Goal: Check status: Check status

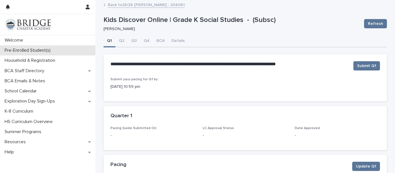
click at [34, 51] on p "Pre-Enrolled Student(s)" at bounding box center [28, 51] width 53 height 6
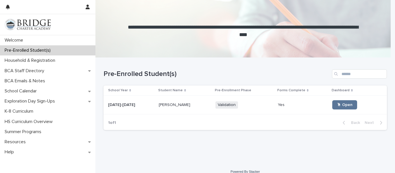
scroll to position [7, 0]
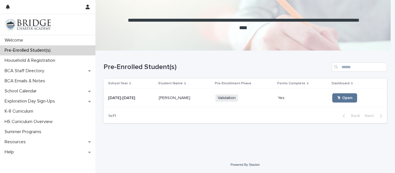
click at [172, 94] on div "[PERSON_NAME] [PERSON_NAME]" at bounding box center [185, 99] width 52 height 10
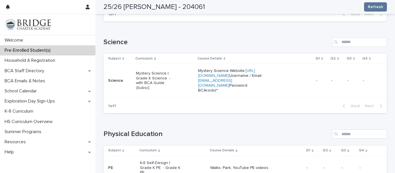
scroll to position [372, 0]
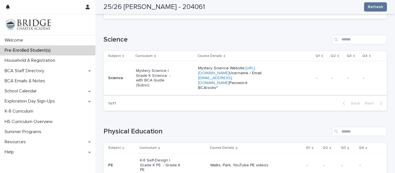
click at [239, 75] on link "[URL][DOMAIN_NAME]" at bounding box center [226, 70] width 57 height 9
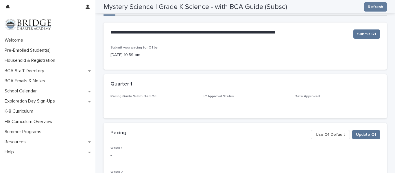
scroll to position [22, 0]
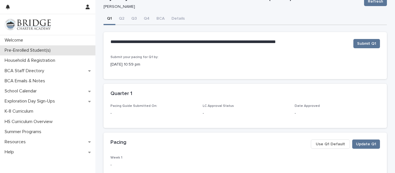
click at [30, 51] on p "Pre-Enrolled Student(s)" at bounding box center [28, 51] width 53 height 6
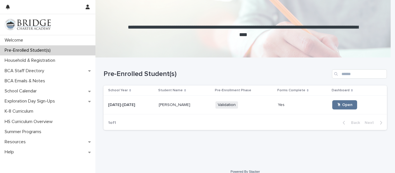
click at [168, 106] on p "[PERSON_NAME]" at bounding box center [175, 105] width 33 height 6
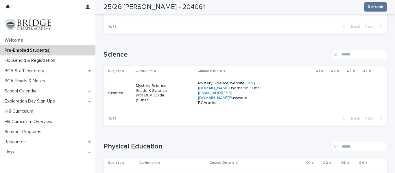
scroll to position [358, 0]
